Goal: Task Accomplishment & Management: Use online tool/utility

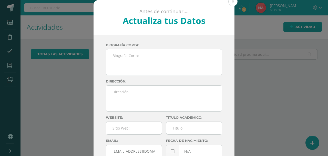
click at [234, 1] on button at bounding box center [232, 1] width 9 height 9
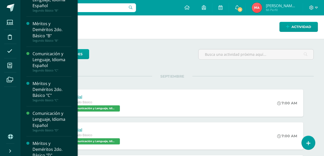
scroll to position [51, 0]
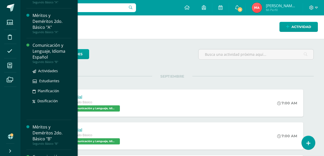
click at [36, 53] on div "Comunicación y Lenguaje, Idioma Español" at bounding box center [52, 51] width 39 height 18
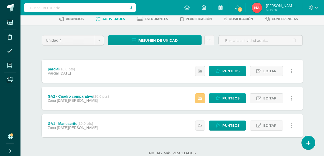
scroll to position [41, 0]
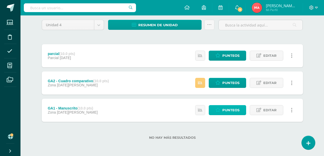
click at [231, 110] on span "Punteos" at bounding box center [230, 109] width 17 height 9
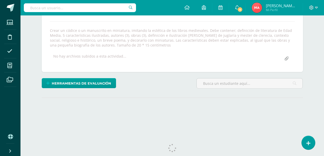
click at [287, 61] on input "file" at bounding box center [287, 59] width 10 height 10
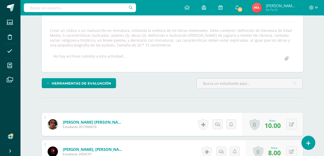
scroll to position [85, 0]
type input "C:\fakepath\Muestrario de Aprestamiento IIB2.pdf"
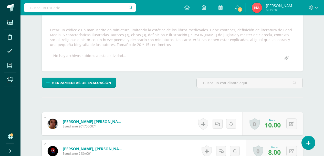
click at [285, 60] on input "file" at bounding box center [287, 58] width 10 height 10
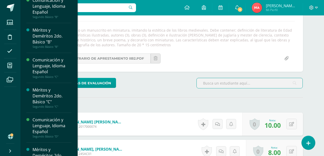
scroll to position [86, 0]
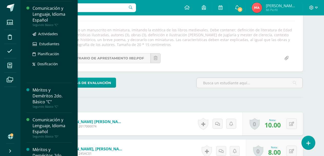
click at [43, 21] on div "Comunicación y Lenguaje, Idioma Español" at bounding box center [52, 14] width 39 height 18
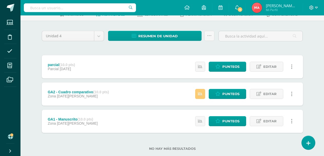
scroll to position [41, 0]
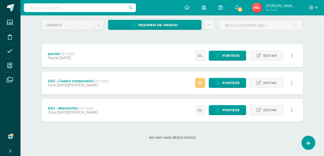
click at [60, 104] on div "GA1 - Manuscrito (10.0 pts) Zona 22 de Agosto" at bounding box center [73, 109] width 62 height 23
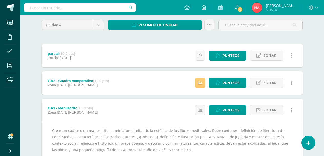
scroll to position [78, 0]
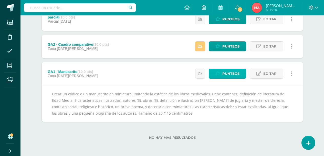
click at [236, 76] on span "Punteos" at bounding box center [230, 73] width 17 height 9
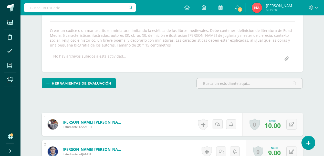
scroll to position [85, 0]
click at [287, 60] on input "file" at bounding box center [287, 58] width 10 height 10
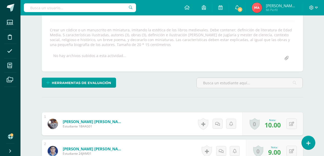
type input "C:\fakepath\Muestrario de Aprestamiento IIB2.pdf"
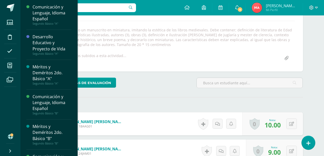
scroll to position [86, 0]
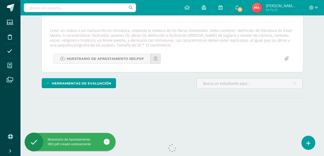
click at [9, 63] on icon at bounding box center [9, 65] width 5 height 5
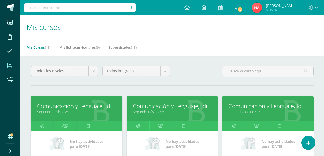
scroll to position [179, 0]
click at [8, 65] on icon at bounding box center [9, 65] width 5 height 5
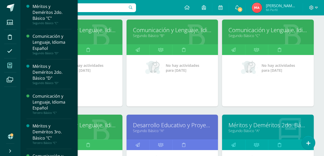
scroll to position [77, 0]
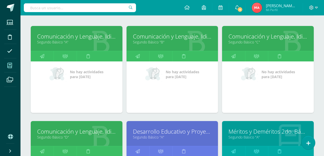
scroll to position [77, 0]
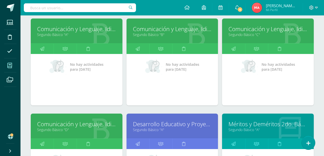
click at [81, 123] on link "Comunicación y Lenguaje, Idioma Español" at bounding box center [76, 124] width 79 height 8
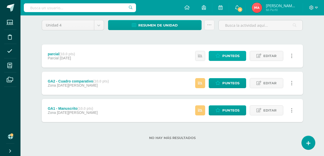
scroll to position [41, 0]
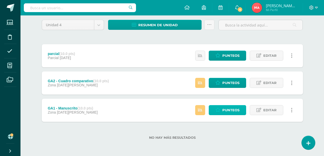
click at [221, 109] on link "Punteos" at bounding box center [227, 110] width 37 height 10
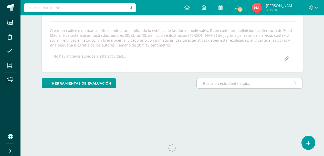
scroll to position [85, 0]
click at [284, 60] on input "file" at bounding box center [287, 59] width 10 height 10
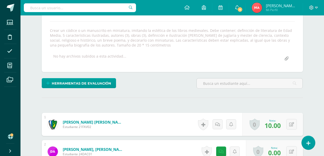
scroll to position [85, 0]
type input "C:\fakepath\Muestrario de Aprestamiento IIB2.pdf"
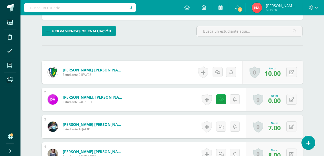
scroll to position [137, 0]
